Goal: Task Accomplishment & Management: Use online tool/utility

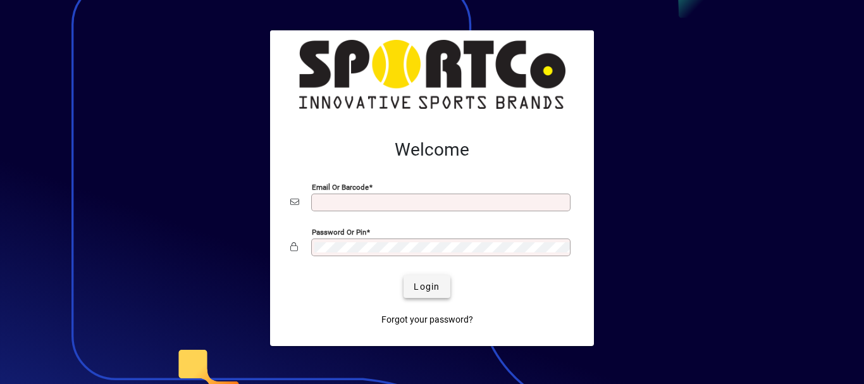
type input "**********"
click at [420, 284] on span "Login" at bounding box center [426, 286] width 26 height 13
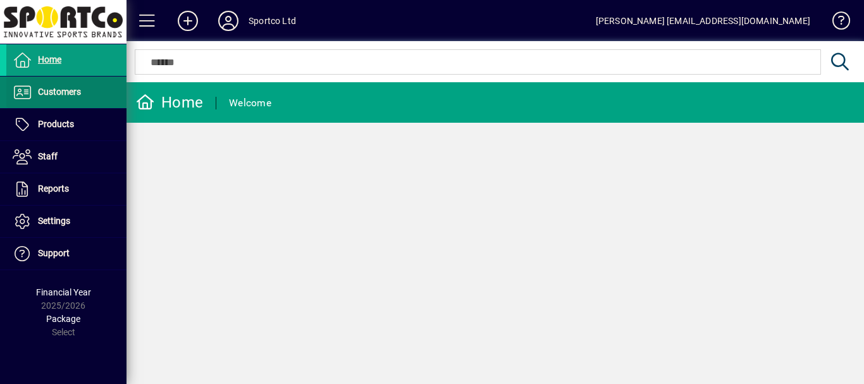
click at [66, 92] on span "Customers" at bounding box center [59, 92] width 43 height 10
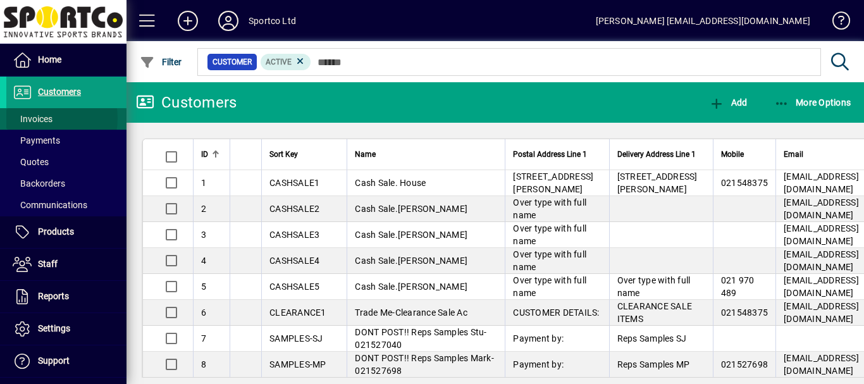
click at [40, 118] on span "Invoices" at bounding box center [33, 119] width 40 height 10
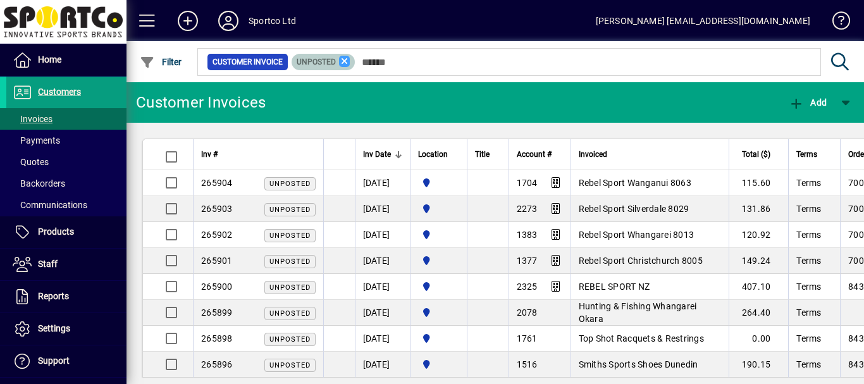
click at [344, 61] on icon at bounding box center [344, 61] width 11 height 11
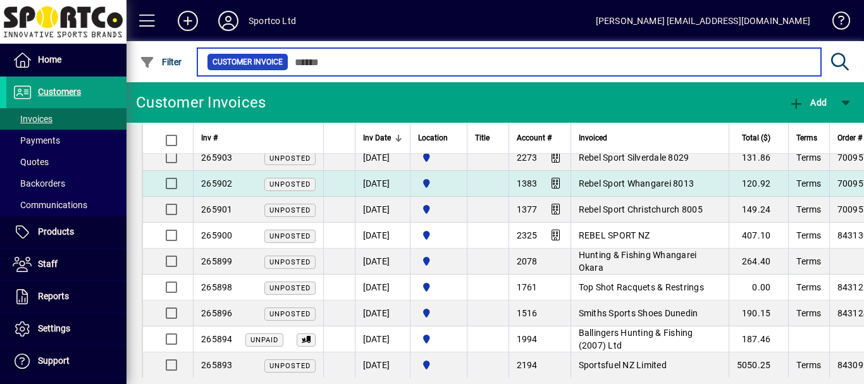
scroll to position [59, 0]
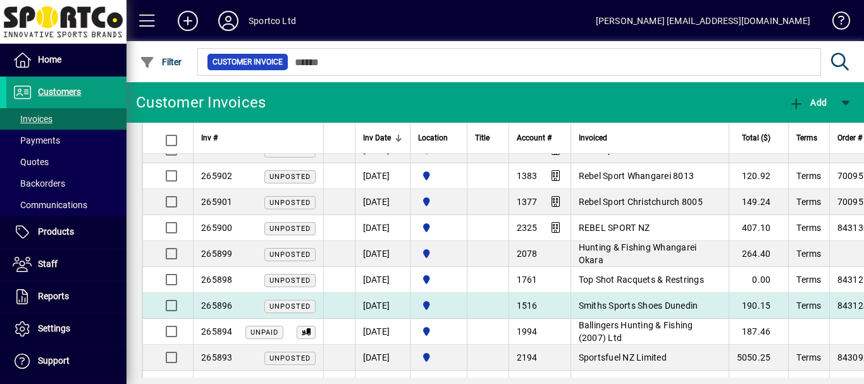
click at [671, 304] on span "Smiths Sports Shoes Dunedin" at bounding box center [637, 305] width 119 height 10
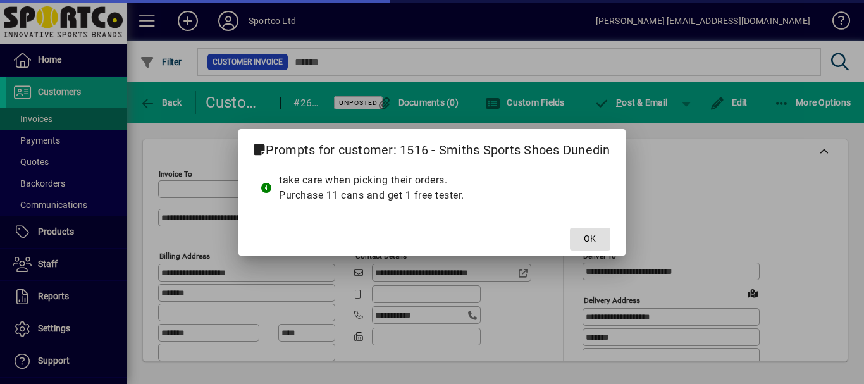
type input "**********"
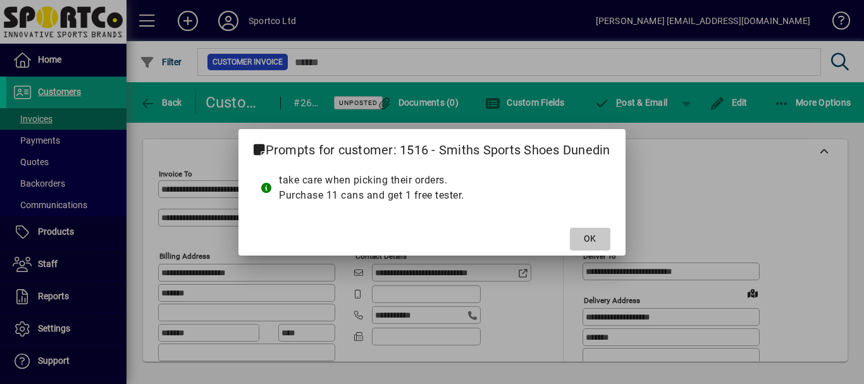
click at [595, 238] on span "OK" at bounding box center [589, 238] width 12 height 13
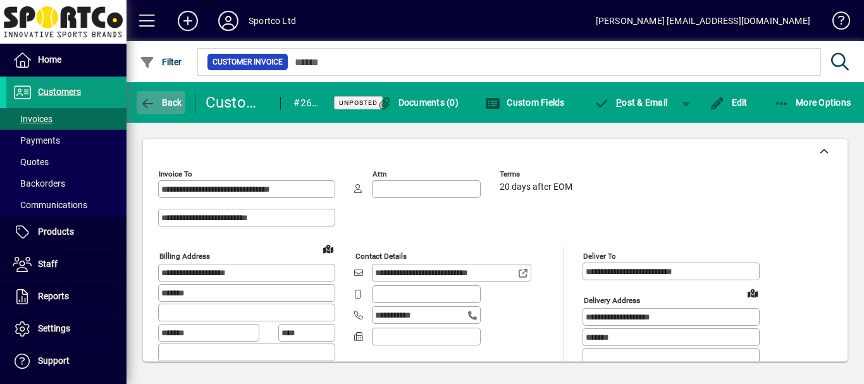
click at [171, 101] on span "Back" at bounding box center [161, 102] width 42 height 10
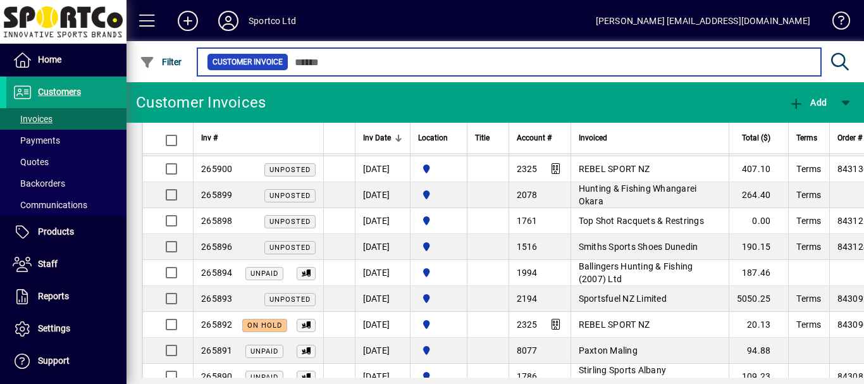
scroll to position [125, 0]
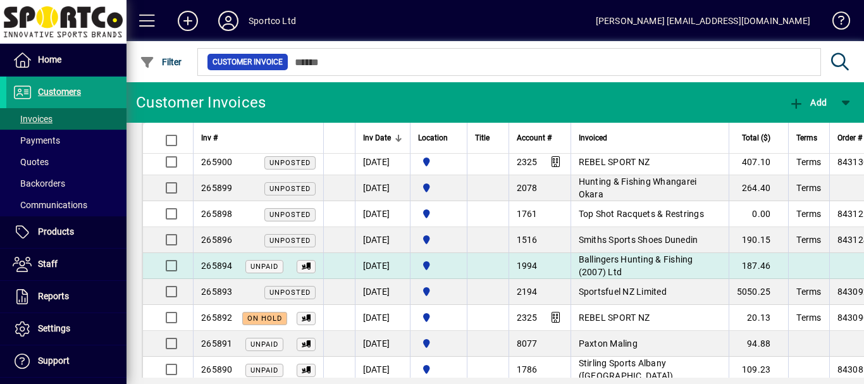
click at [639, 262] on span "Ballingers Hunting & Fishing (2007) Ltd" at bounding box center [635, 265] width 114 height 23
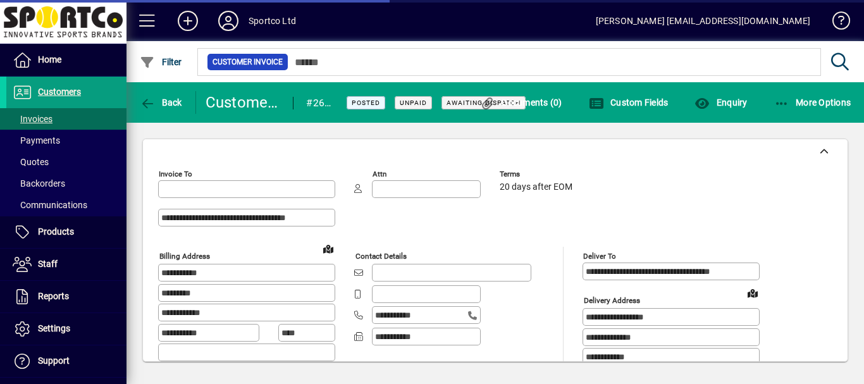
type input "**********"
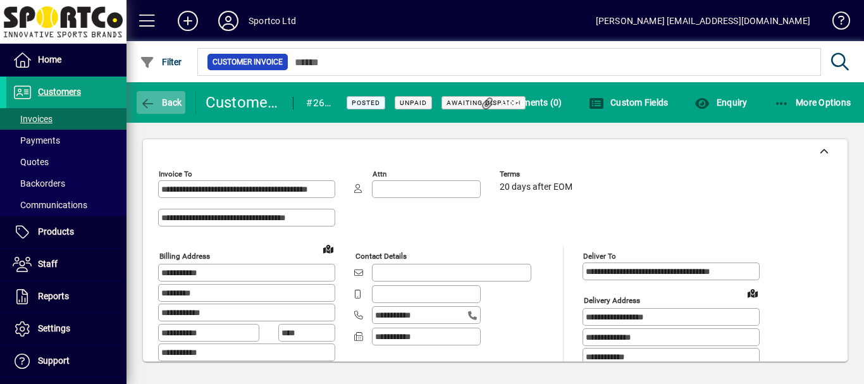
click at [169, 101] on span "Back" at bounding box center [161, 102] width 42 height 10
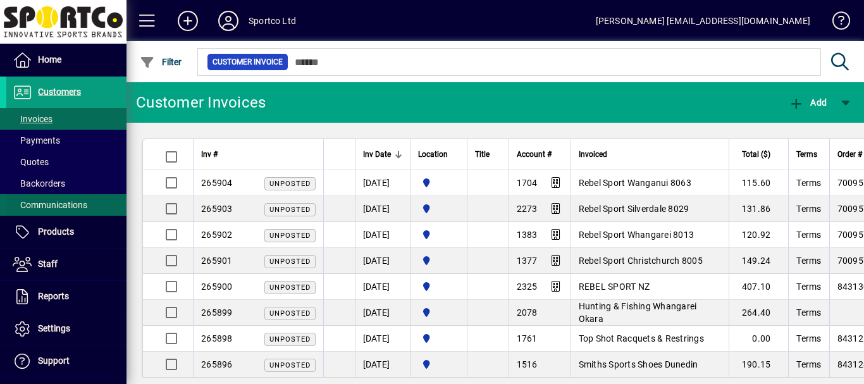
click at [36, 204] on span "Communications" at bounding box center [50, 205] width 75 height 10
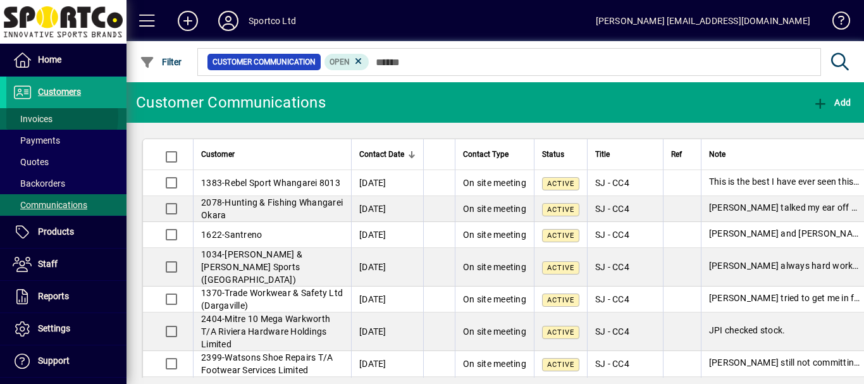
click at [46, 116] on span "Invoices" at bounding box center [33, 119] width 40 height 10
